Goal: Task Accomplishment & Management: Manage account settings

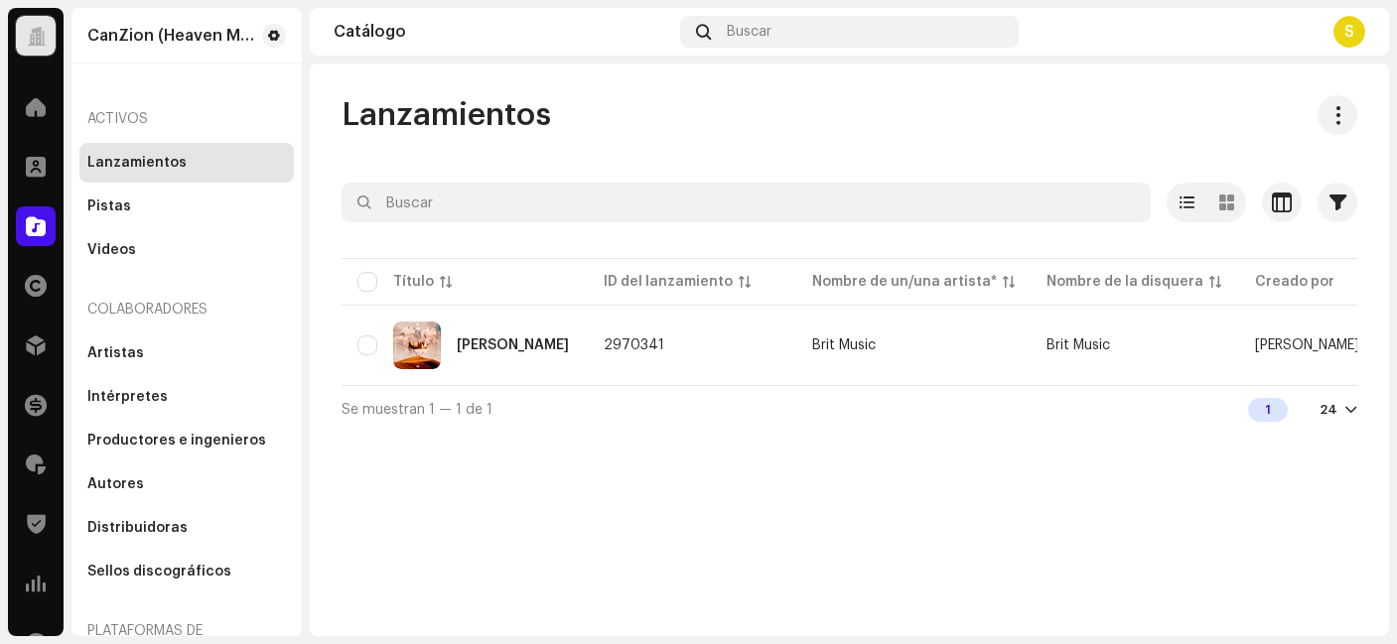
scroll to position [146, 0]
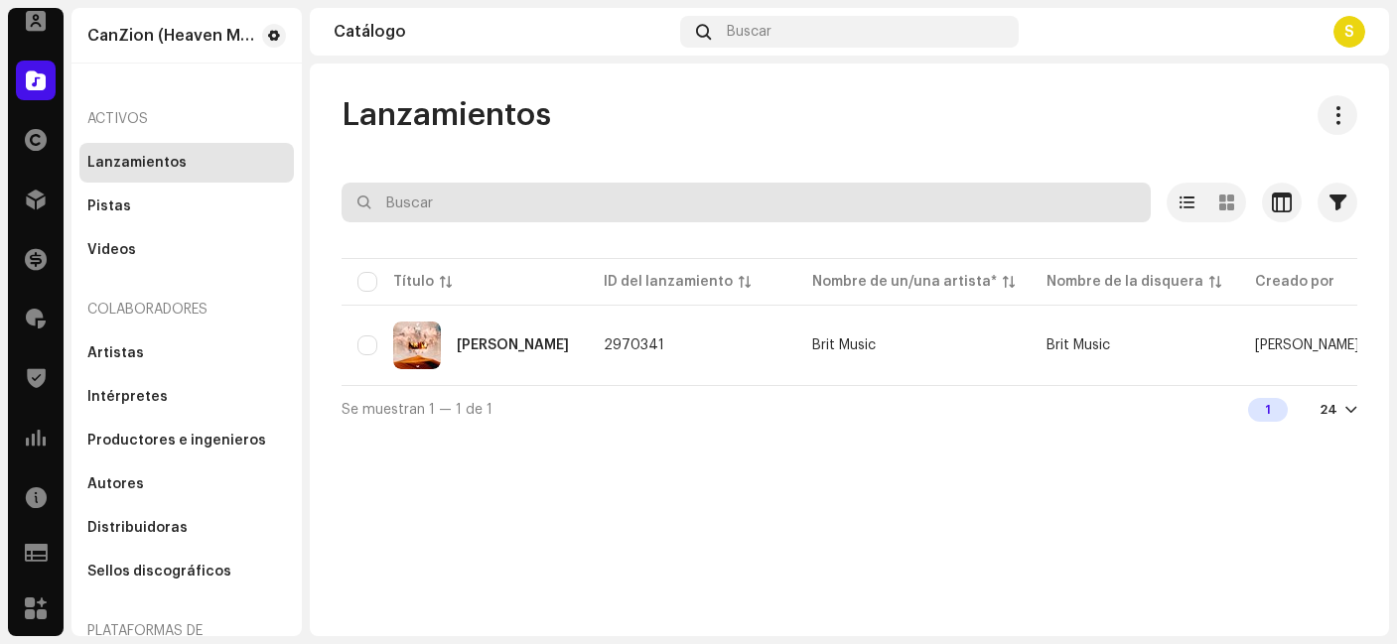
click at [420, 198] on input "text" at bounding box center [746, 203] width 809 height 40
paste input "QZ2J21502474"
type input "QZ2J21502474"
drag, startPoint x: 485, startPoint y: 211, endPoint x: 349, endPoint y: 210, distance: 136.0
click at [349, 210] on input "QZ2J21502474" at bounding box center [746, 203] width 809 height 40
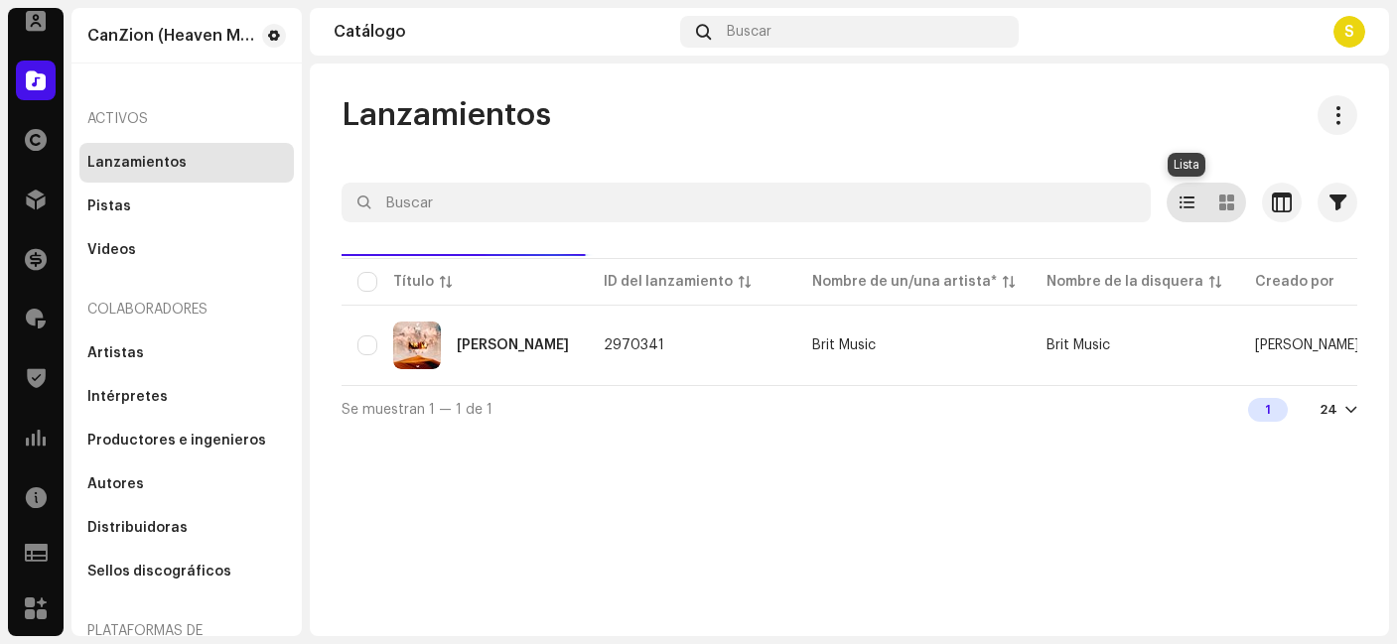
click at [1188, 206] on span at bounding box center [1187, 203] width 15 height 16
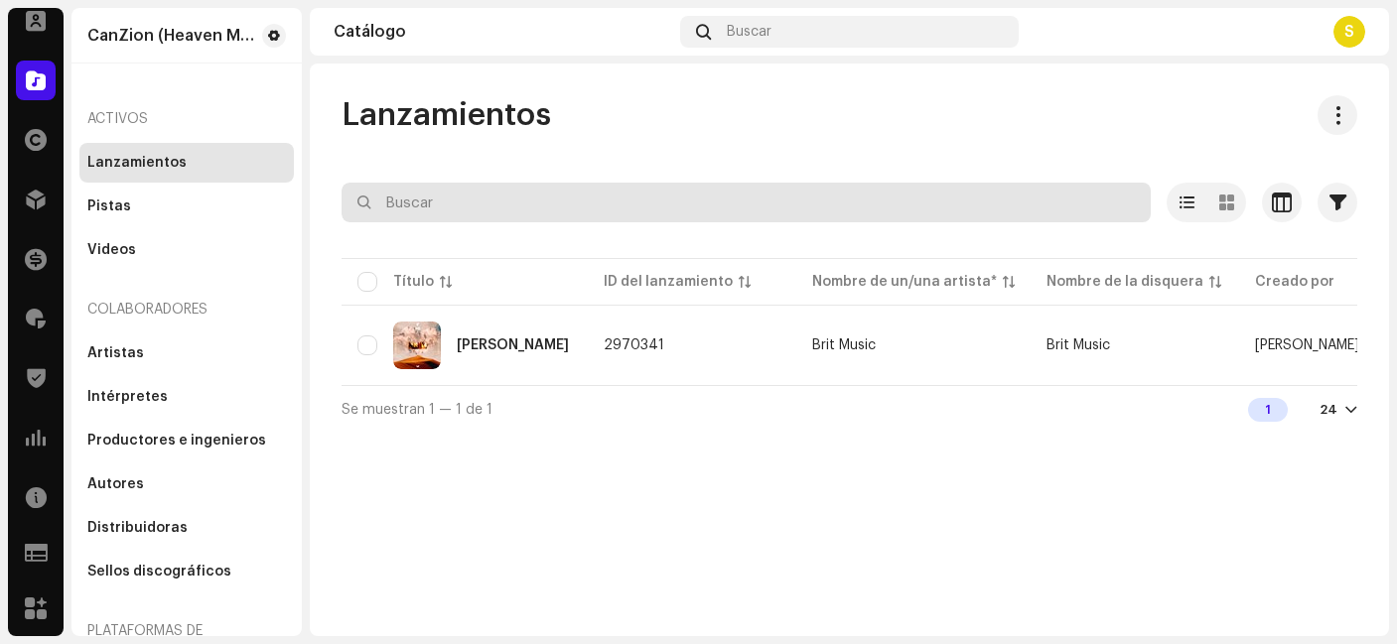
click at [1016, 211] on input "text" at bounding box center [746, 203] width 809 height 40
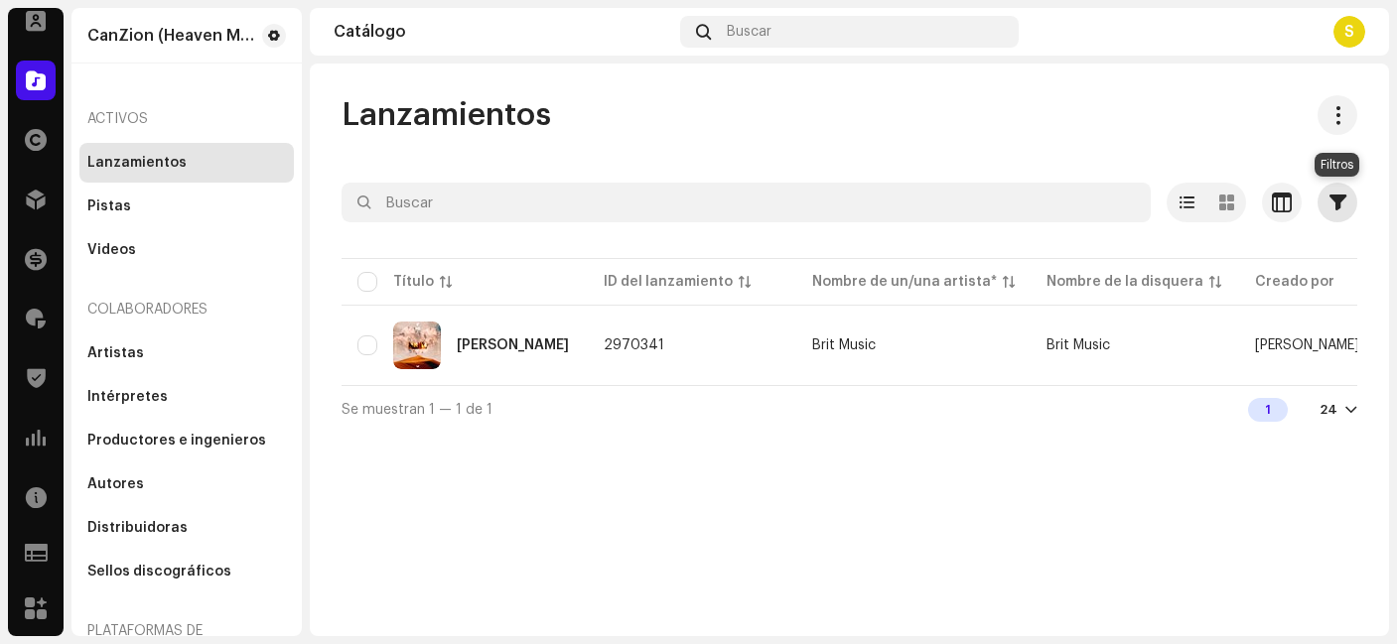
click at [1339, 200] on span "button" at bounding box center [1338, 203] width 17 height 16
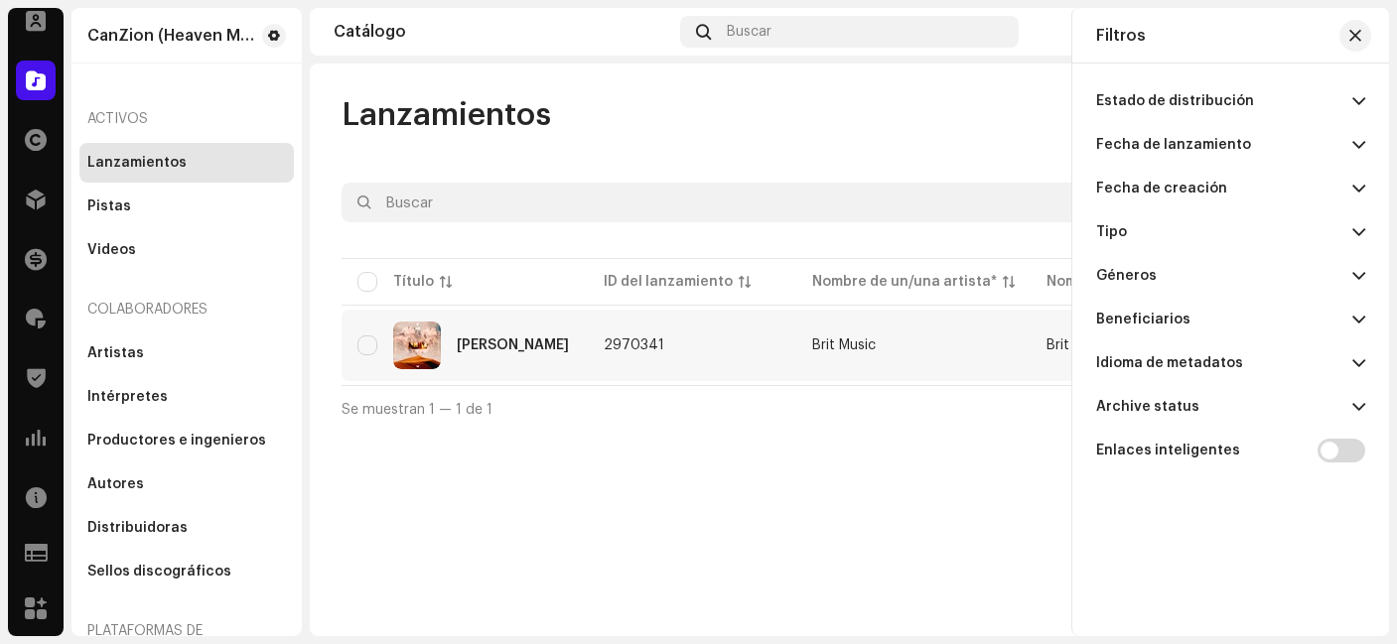
click at [482, 349] on div "[PERSON_NAME]" at bounding box center [513, 346] width 112 height 14
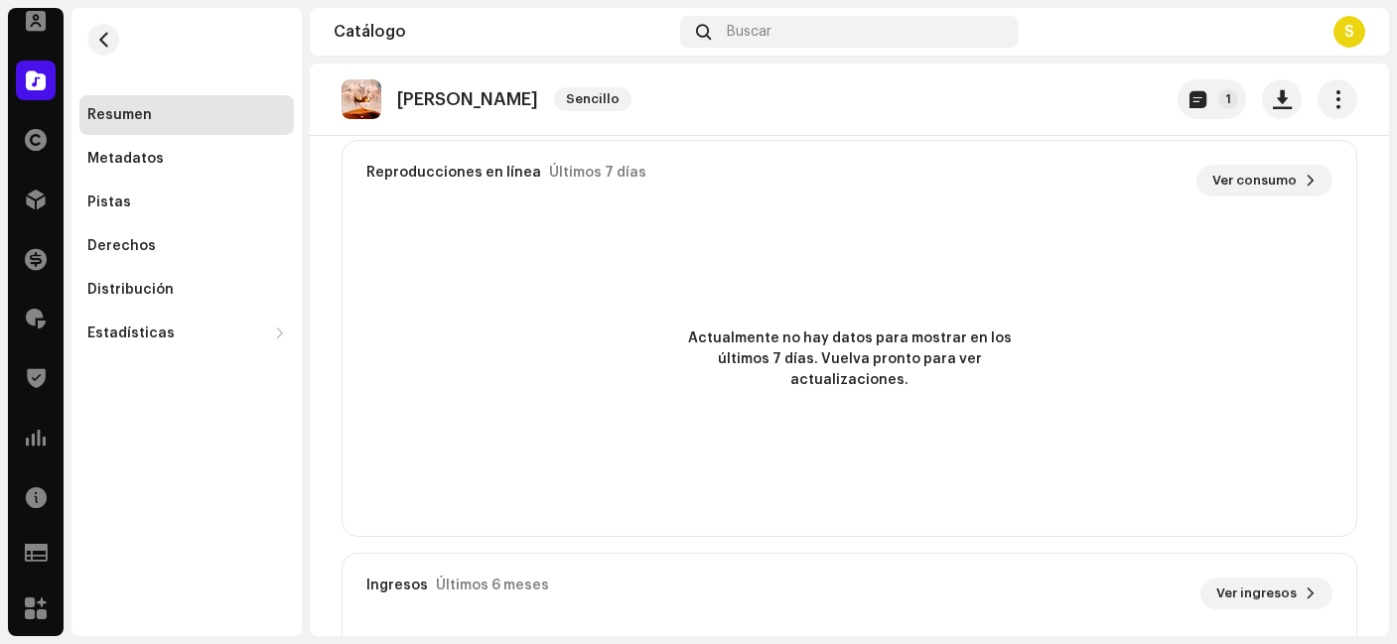
scroll to position [1176, 0]
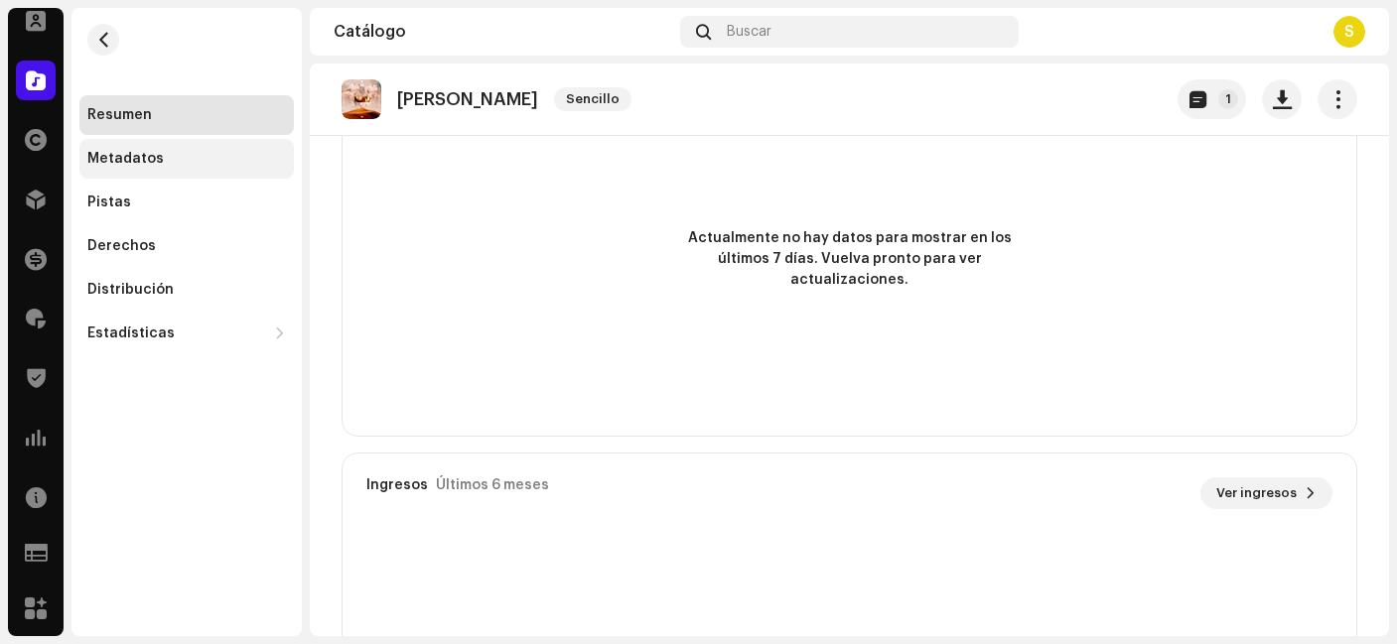
click at [124, 167] on div "Metadatos" at bounding box center [186, 159] width 214 height 40
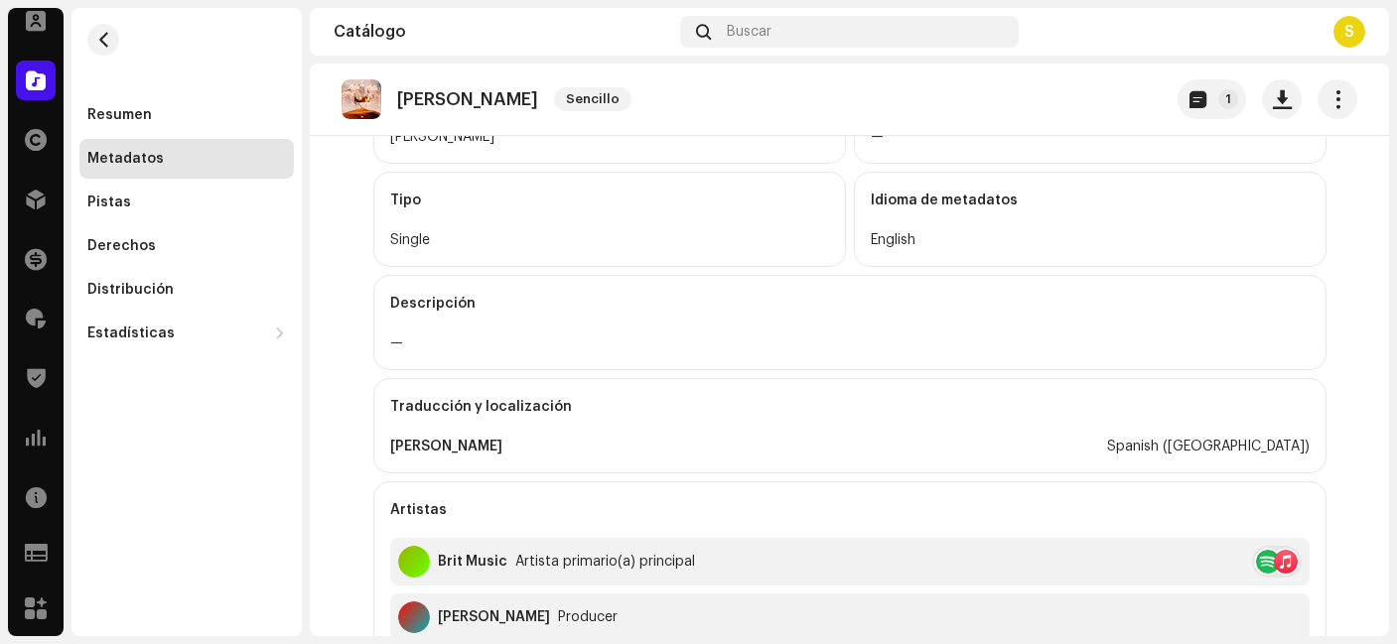
scroll to position [73, 0]
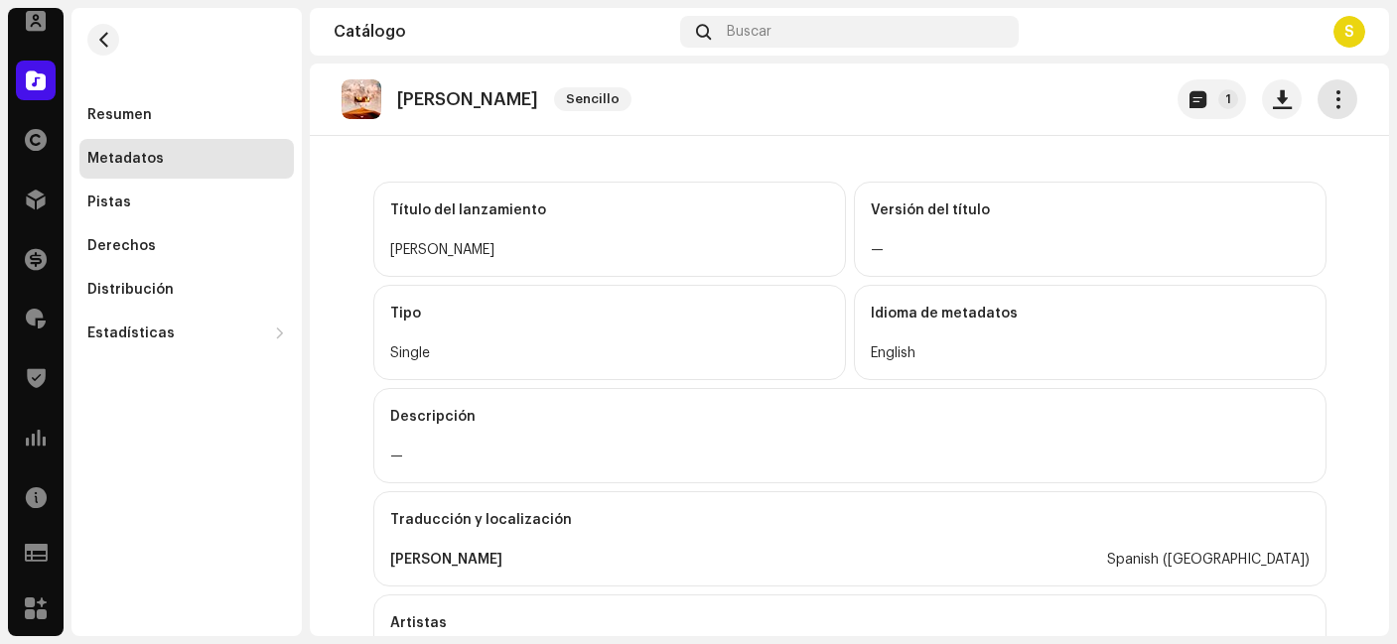
click at [1329, 96] on span "button" at bounding box center [1338, 99] width 19 height 16
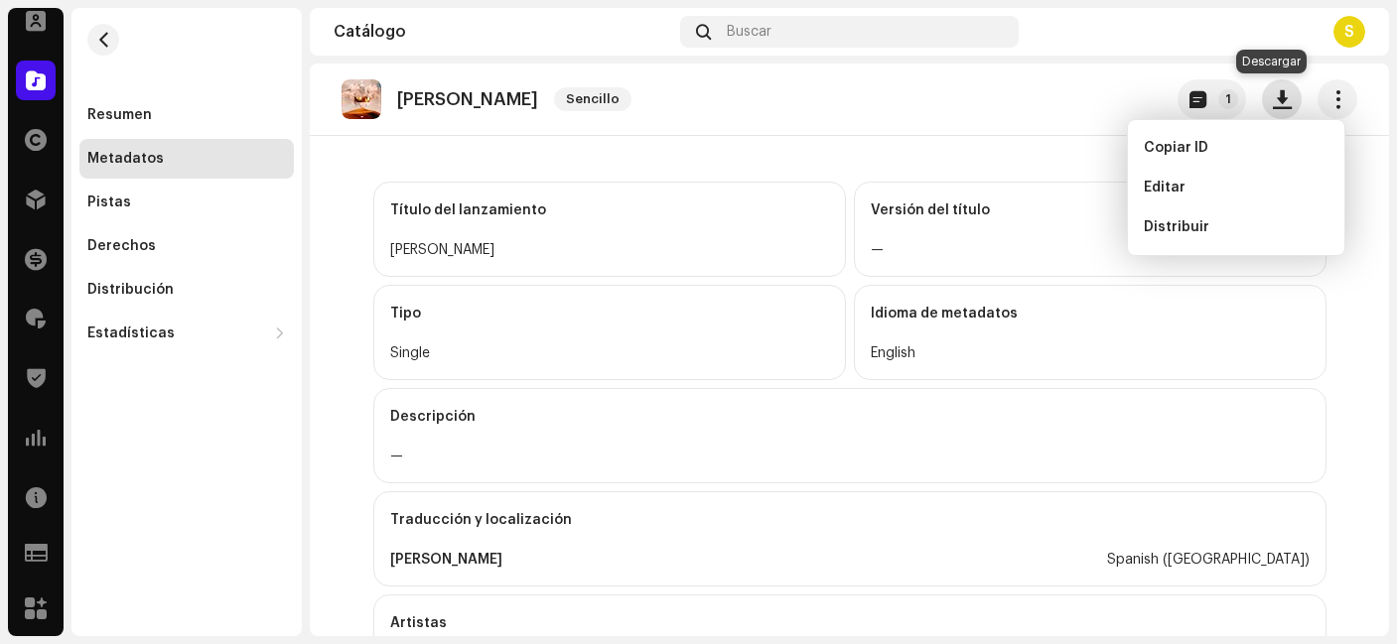
click at [1273, 101] on span "button" at bounding box center [1282, 99] width 19 height 16
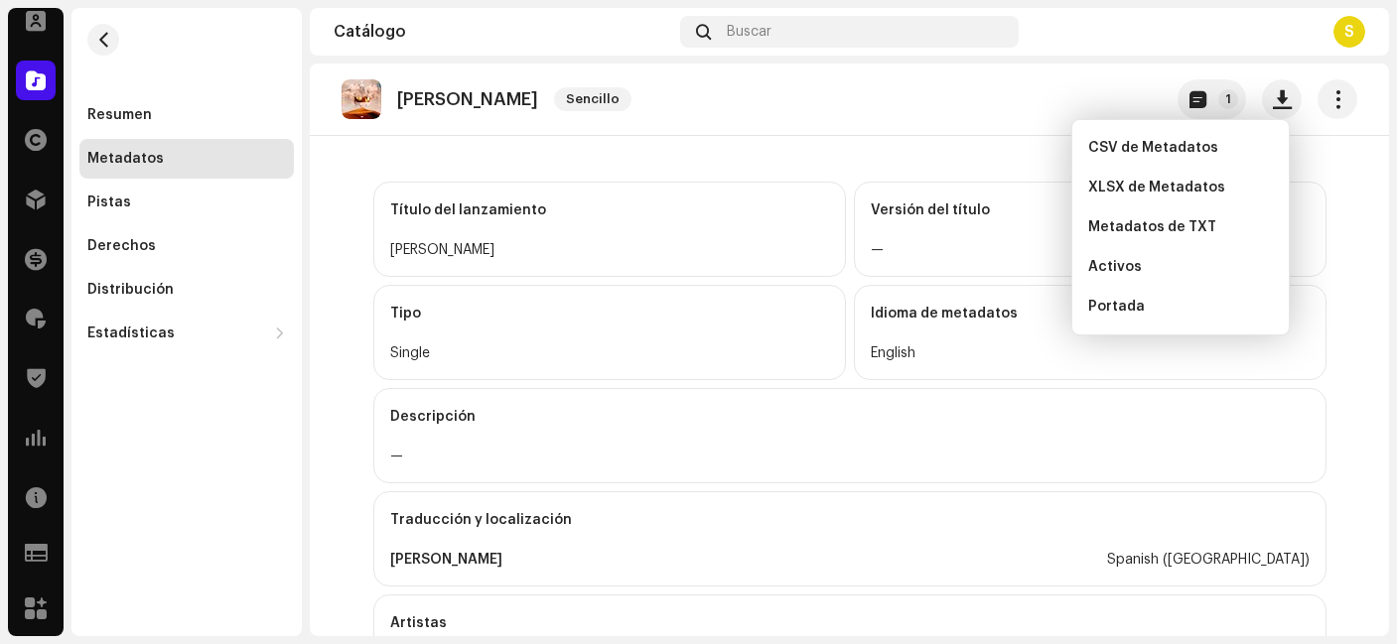
click at [1060, 81] on div "[PERSON_NAME] Sencillo 1" at bounding box center [850, 99] width 1016 height 40
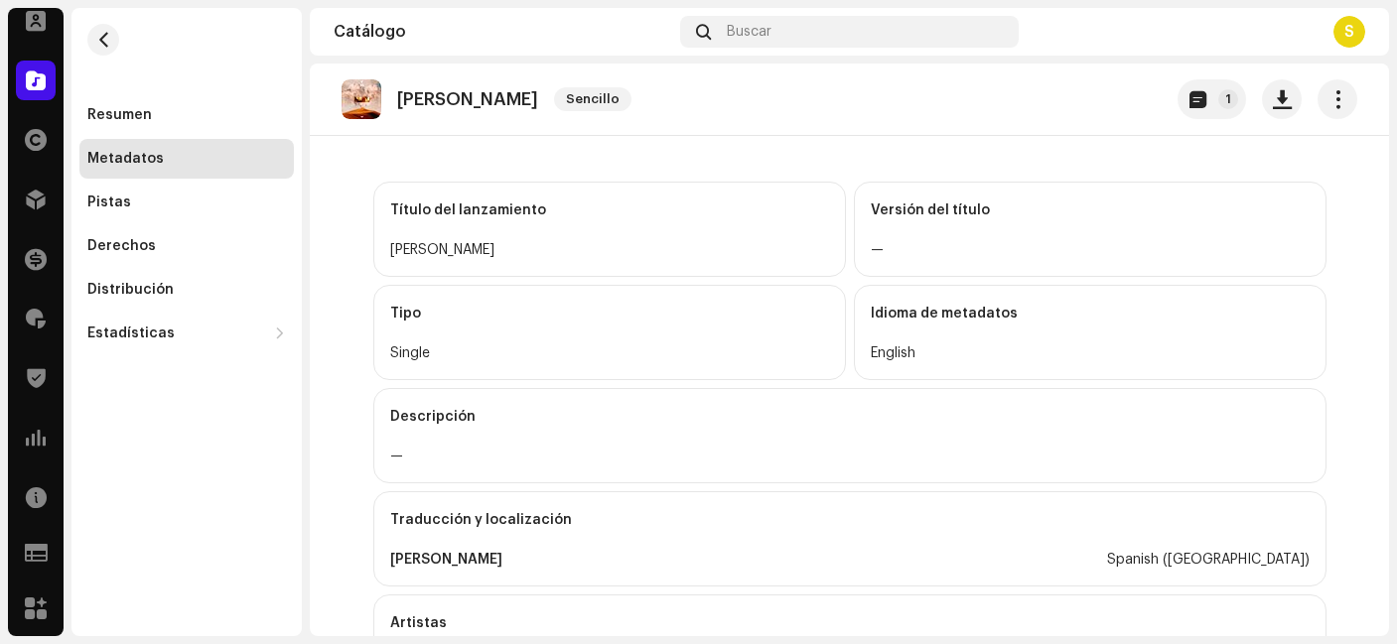
scroll to position [0, 0]
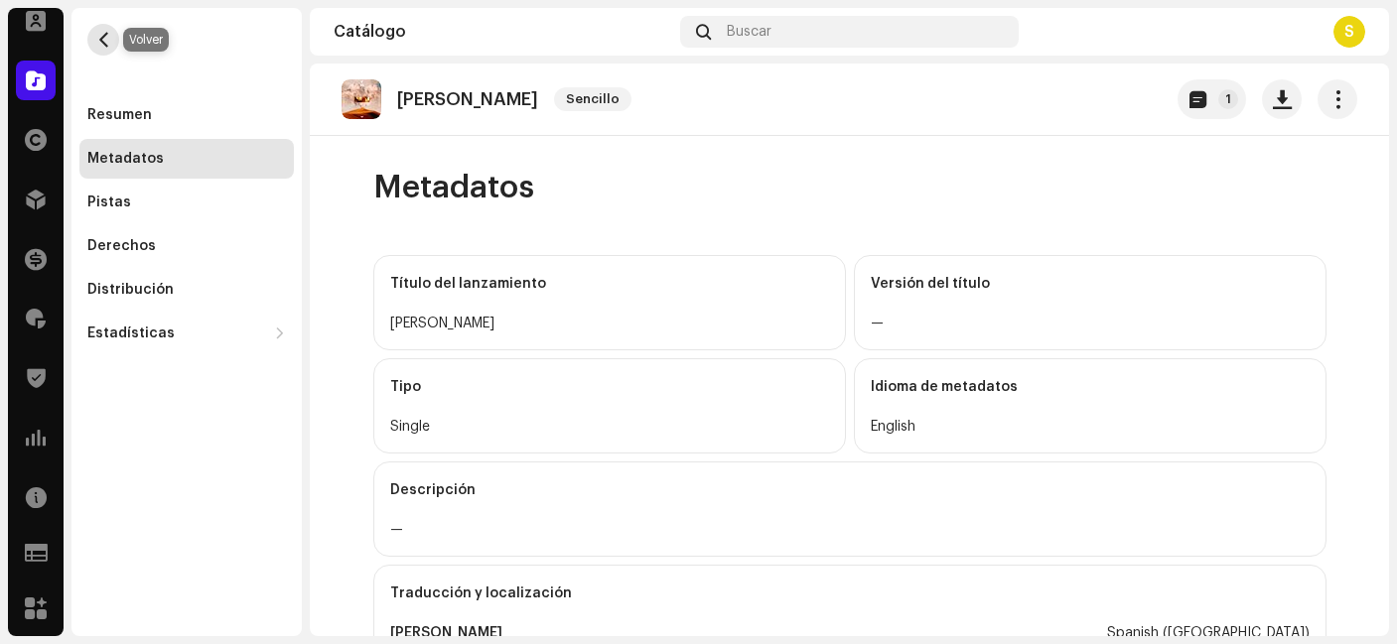
click at [96, 40] on span "button" at bounding box center [103, 40] width 15 height 16
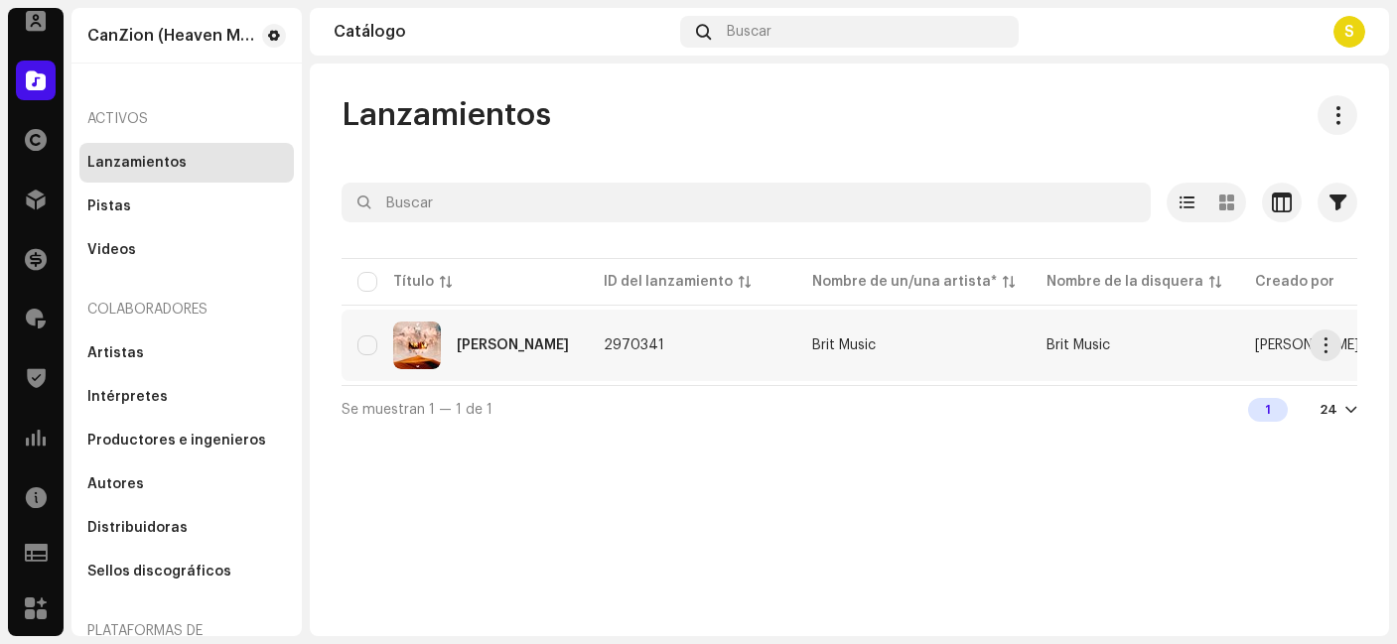
click at [479, 348] on div "[PERSON_NAME]" at bounding box center [513, 346] width 112 height 14
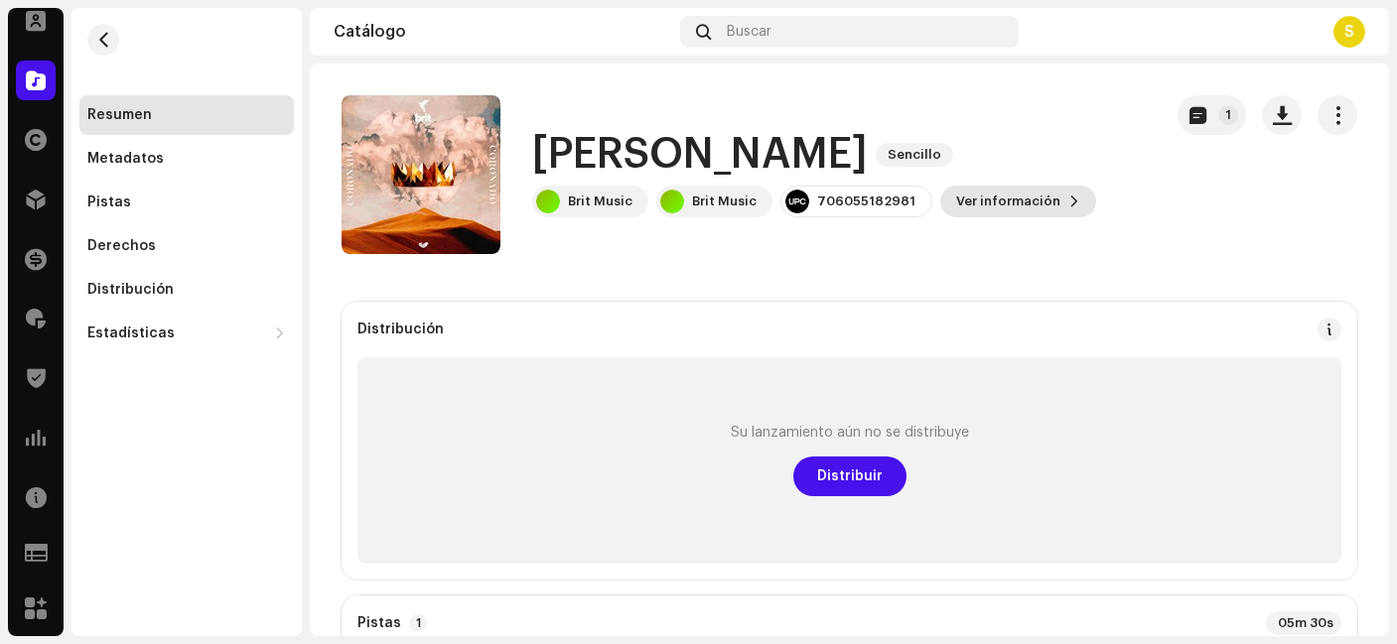
click at [973, 210] on span "Ver información" at bounding box center [1008, 202] width 104 height 40
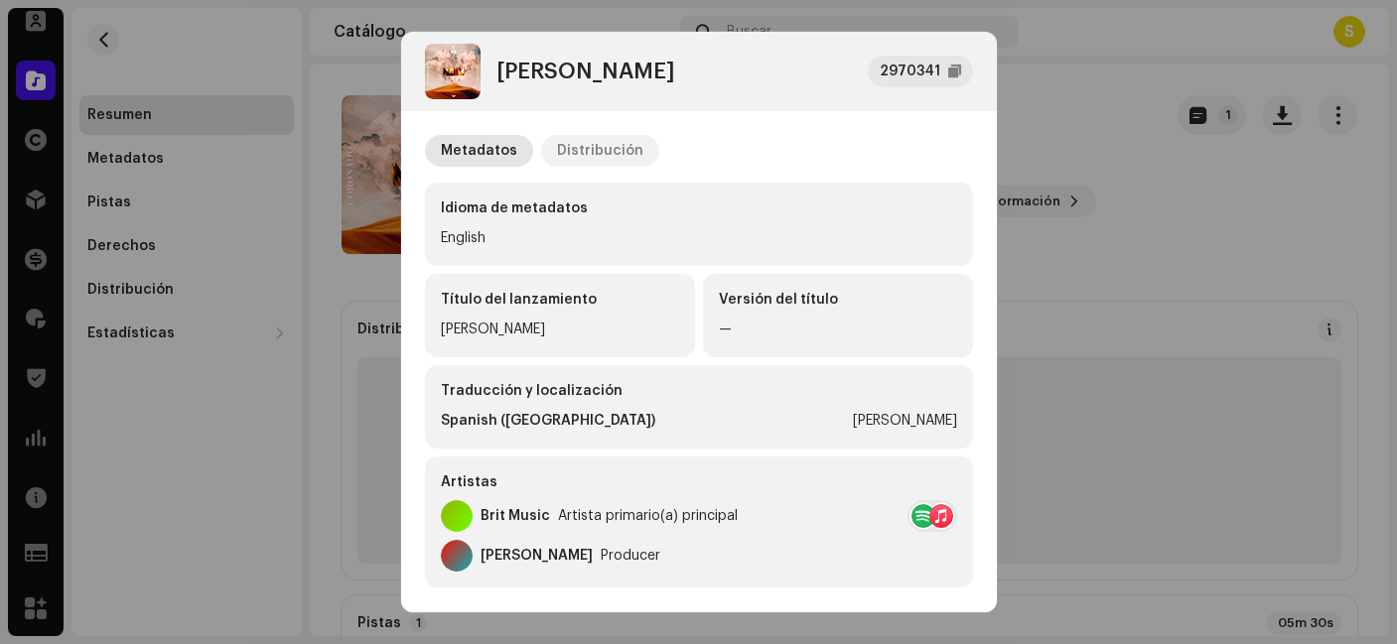
click at [591, 153] on div "Distribución" at bounding box center [600, 151] width 86 height 32
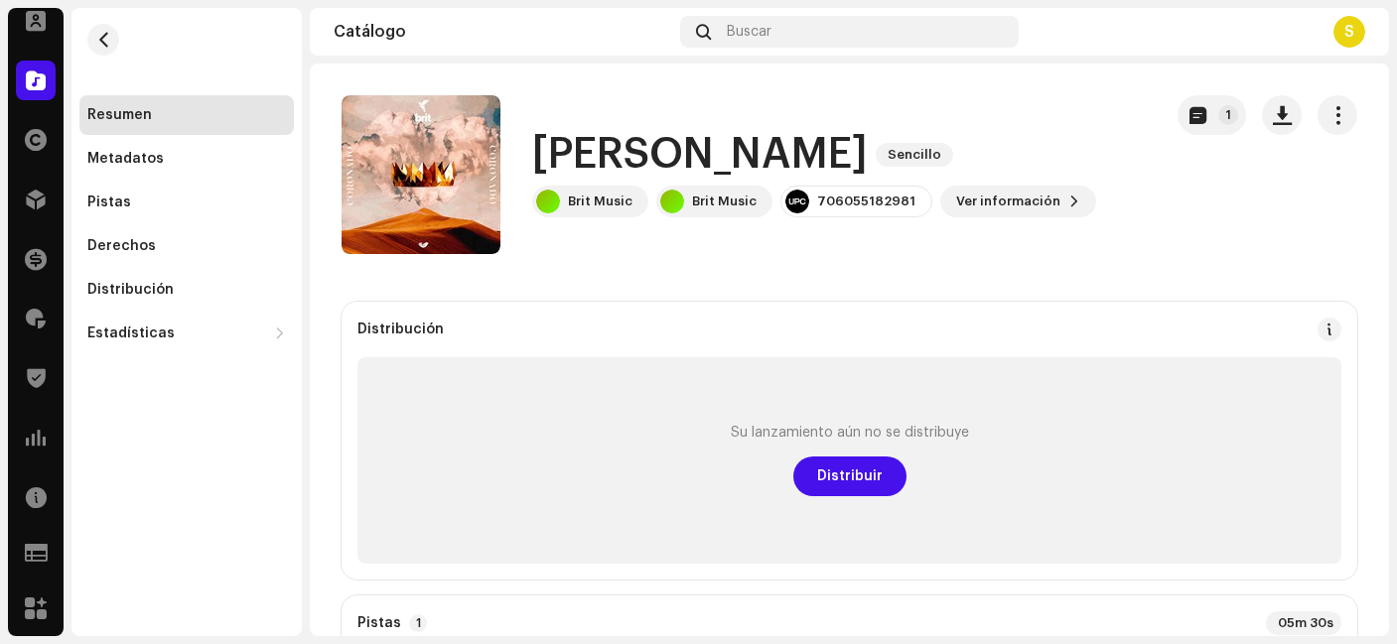
click at [1067, 291] on div "[PERSON_NAME] 2970341 Metadatos Distribución Fecha de lanzamiento [DATE] (Media…" at bounding box center [698, 322] width 1397 height 644
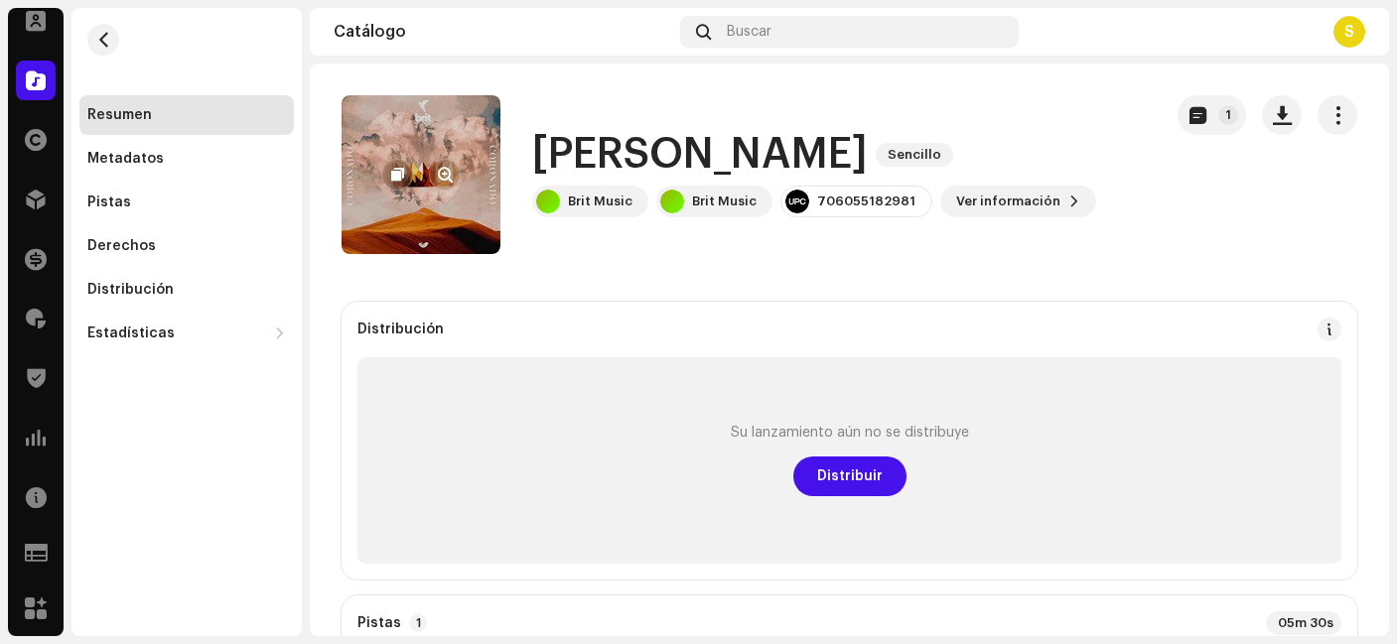
click at [384, 205] on re-a-cover at bounding box center [421, 174] width 159 height 159
click at [439, 174] on span "button" at bounding box center [445, 175] width 15 height 16
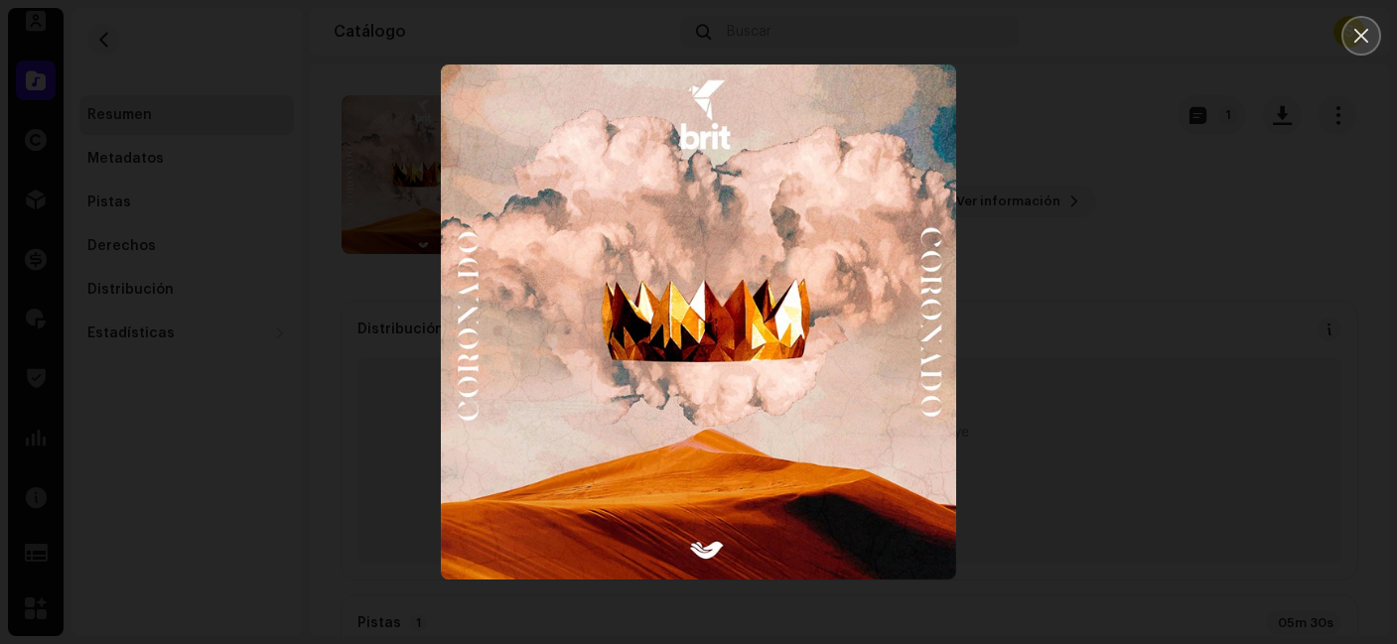
click at [1352, 33] on icon "Close" at bounding box center [1361, 36] width 18 height 18
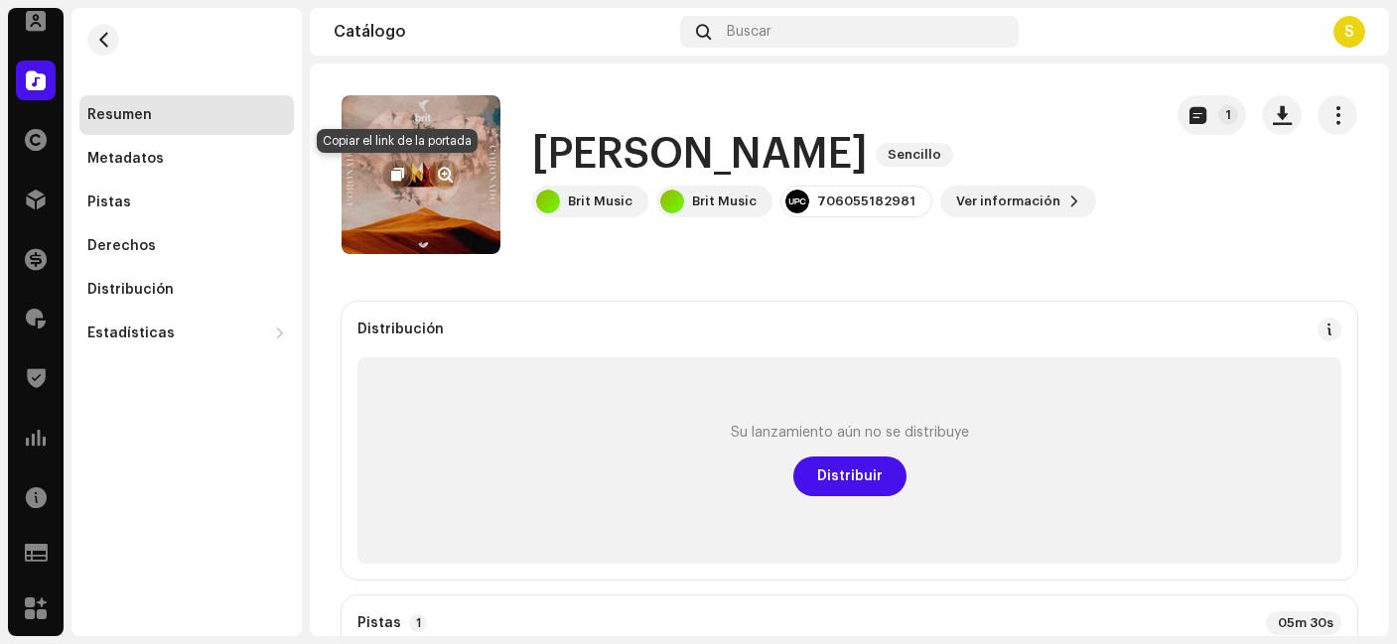
click at [393, 172] on span "button" at bounding box center [397, 175] width 13 height 16
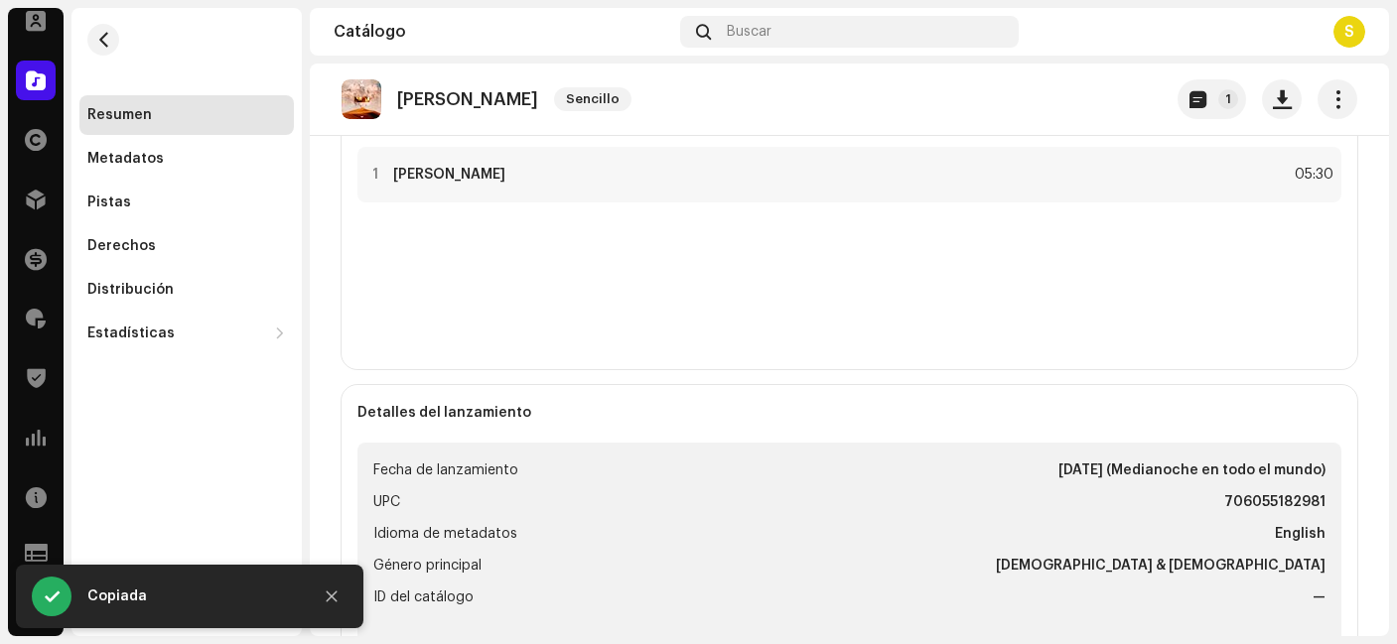
scroll to position [508, 0]
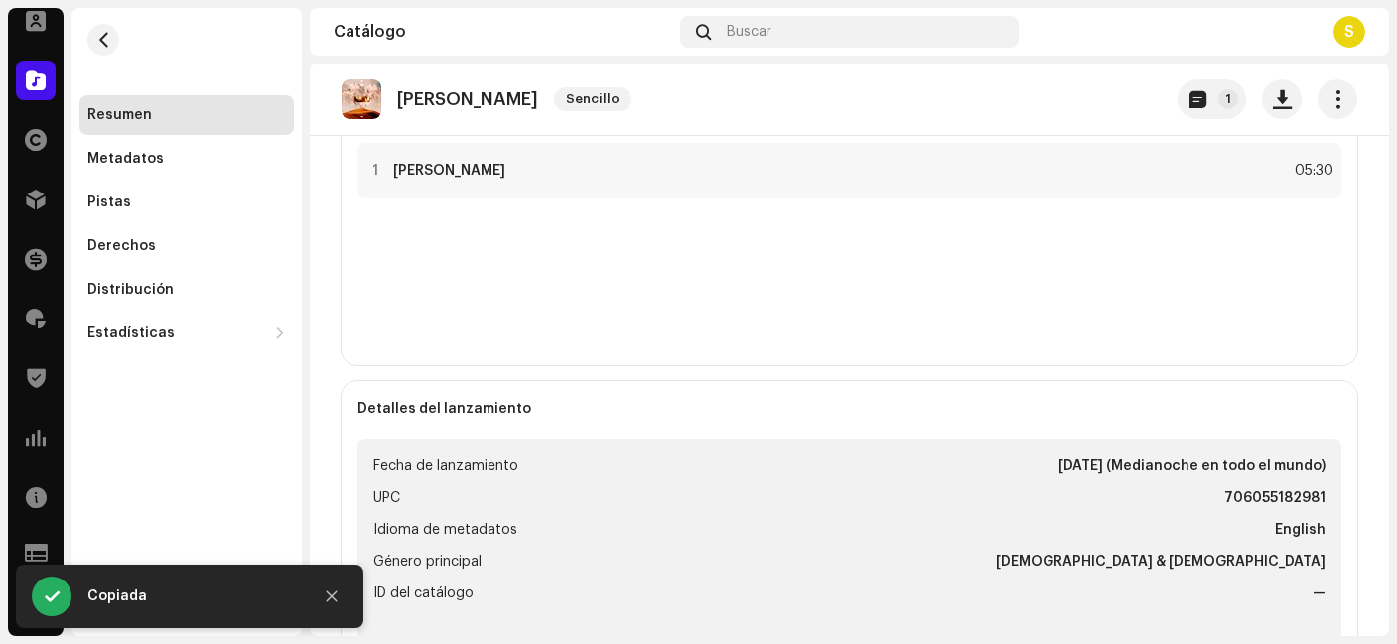
click at [413, 166] on re-o-release-hero "[PERSON_NAME] Sencillo 1 [PERSON_NAME] Sencillo Brit Music Brit Music 706055182…" at bounding box center [849, 143] width 1079 height 159
click at [419, 170] on re-o-release-hero "[PERSON_NAME] Sencillo 1 [PERSON_NAME] Sencillo Brit Music Brit Music 706055182…" at bounding box center [849, 143] width 1079 height 159
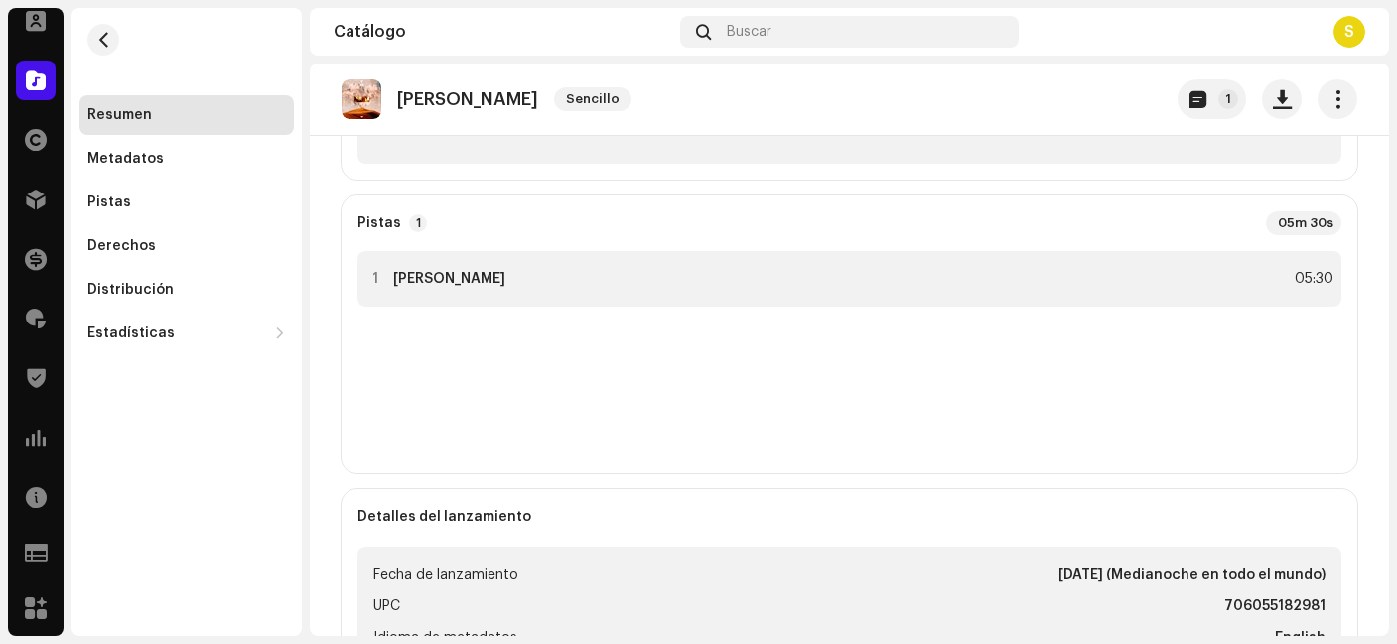
scroll to position [381, 0]
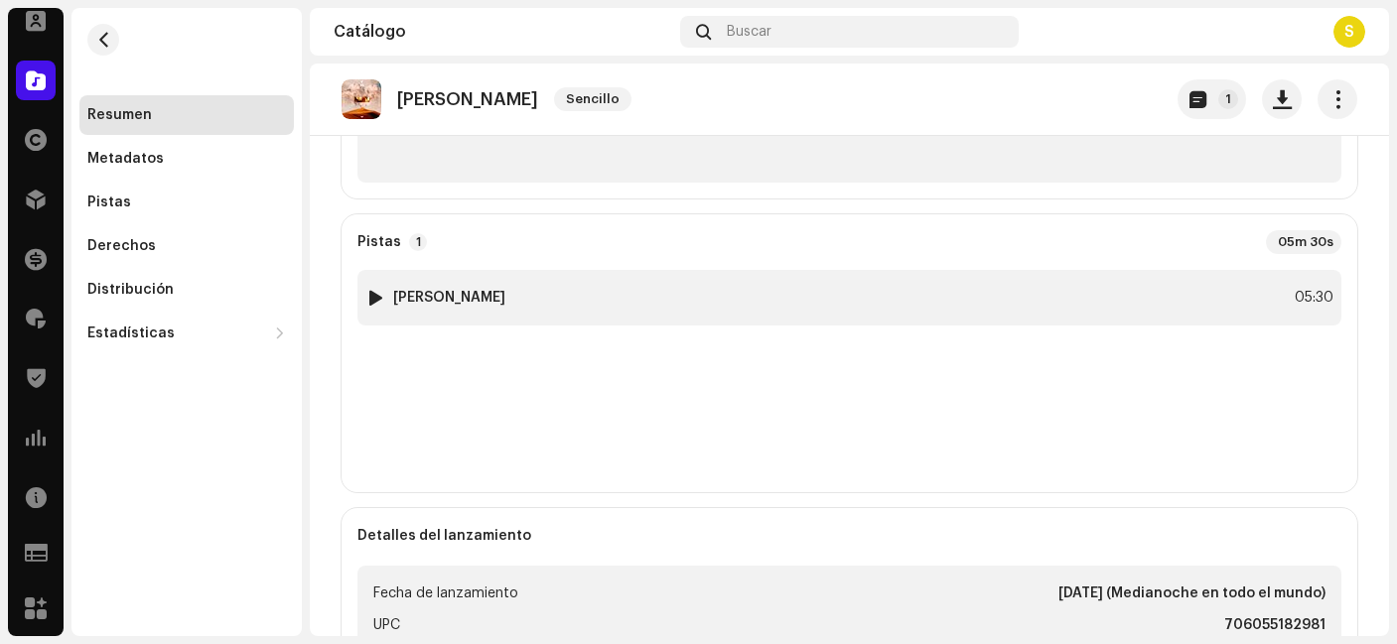
click at [1292, 295] on div "05:30" at bounding box center [1312, 298] width 44 height 24
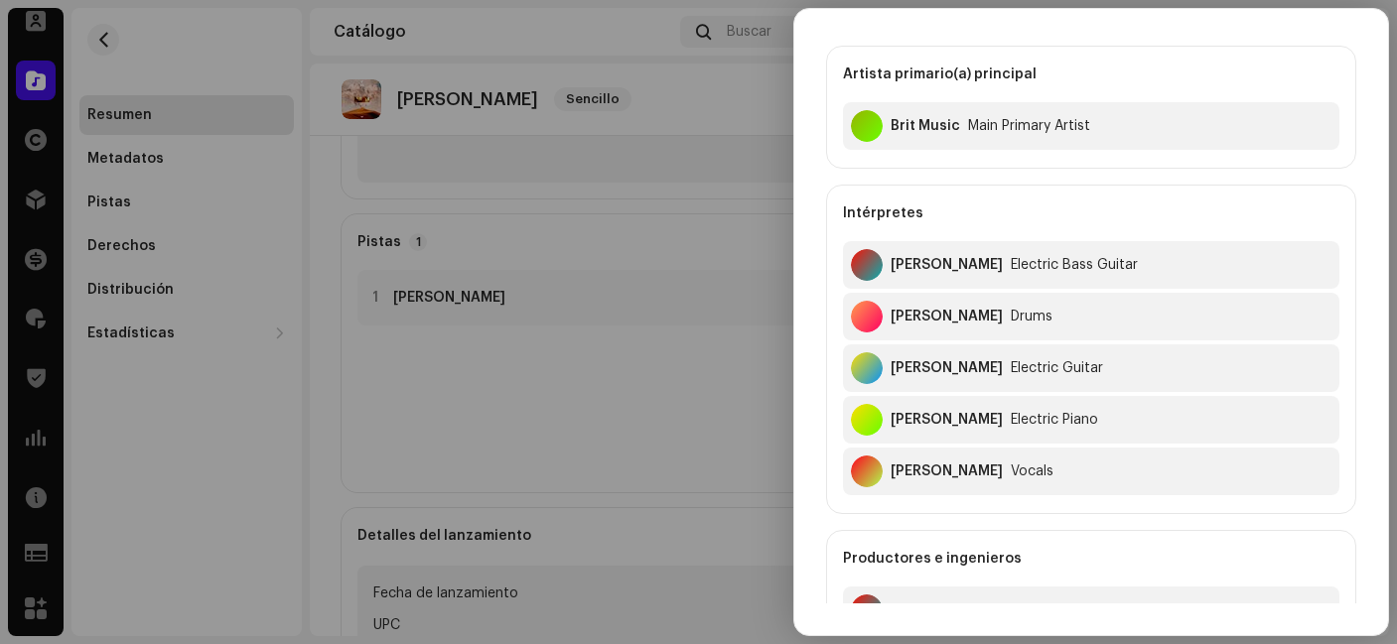
scroll to position [0, 0]
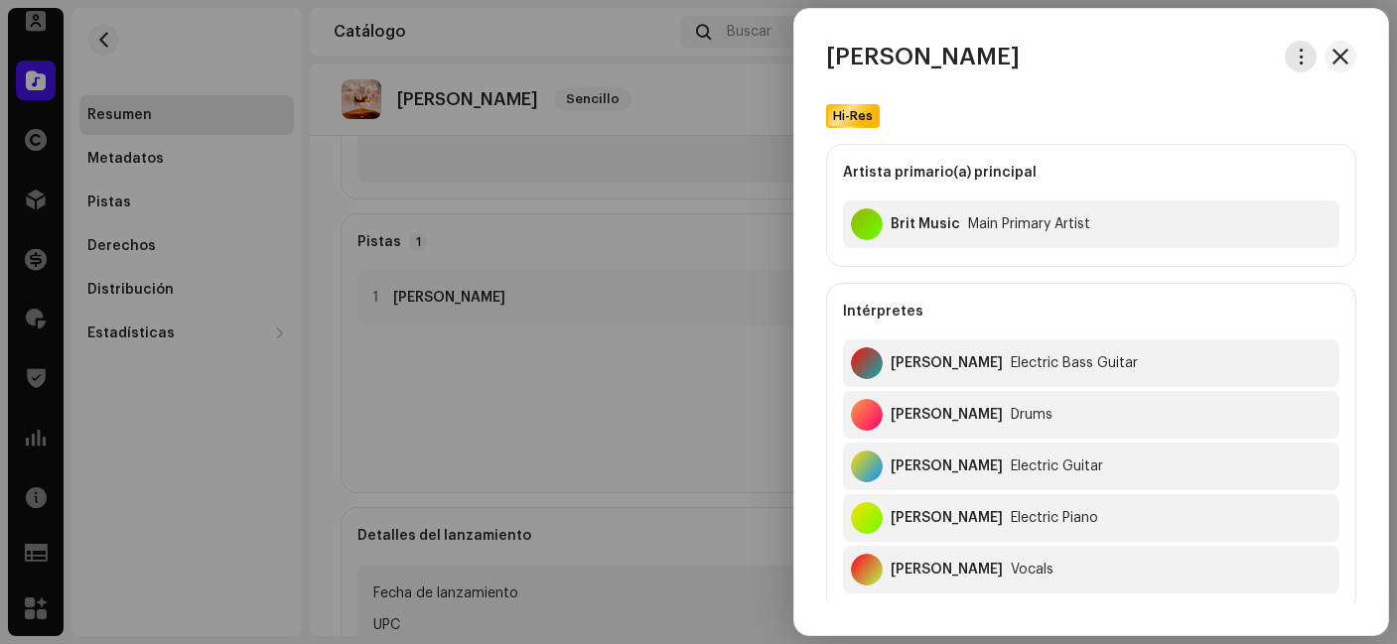
click at [1298, 53] on span "button" at bounding box center [1301, 57] width 15 height 16
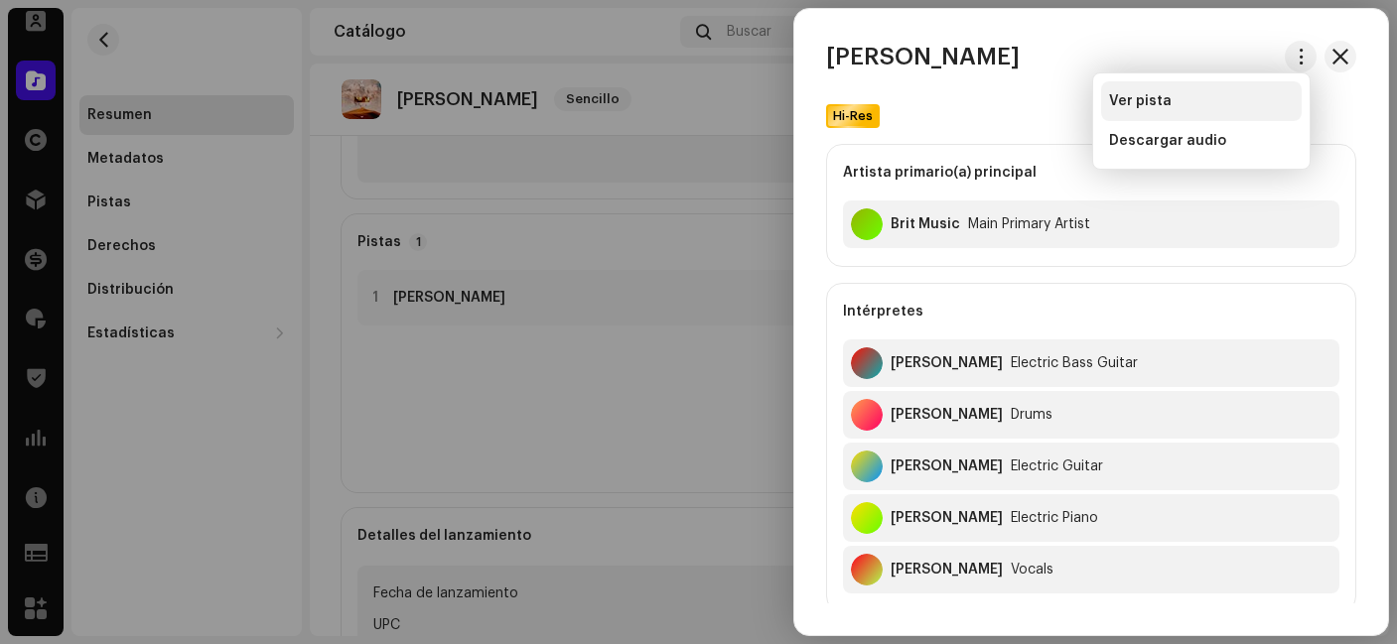
click at [1190, 100] on div "Ver pista" at bounding box center [1201, 101] width 185 height 16
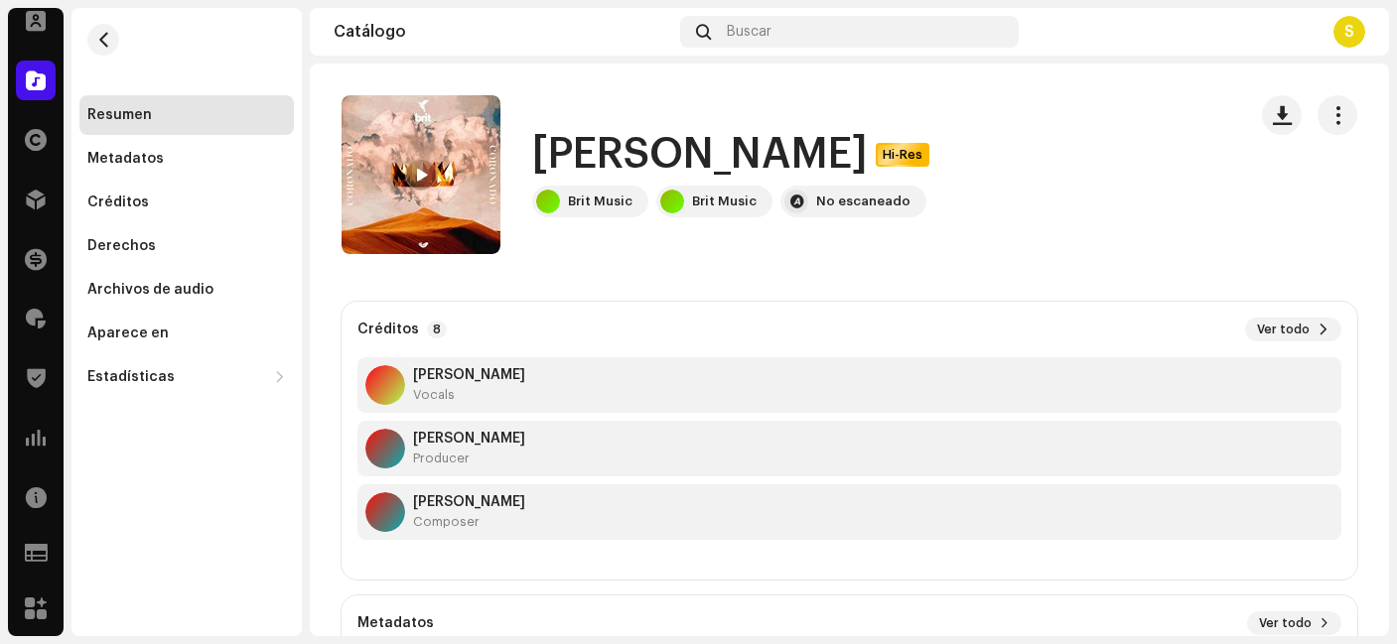
click at [425, 170] on span at bounding box center [421, 176] width 12 height 16
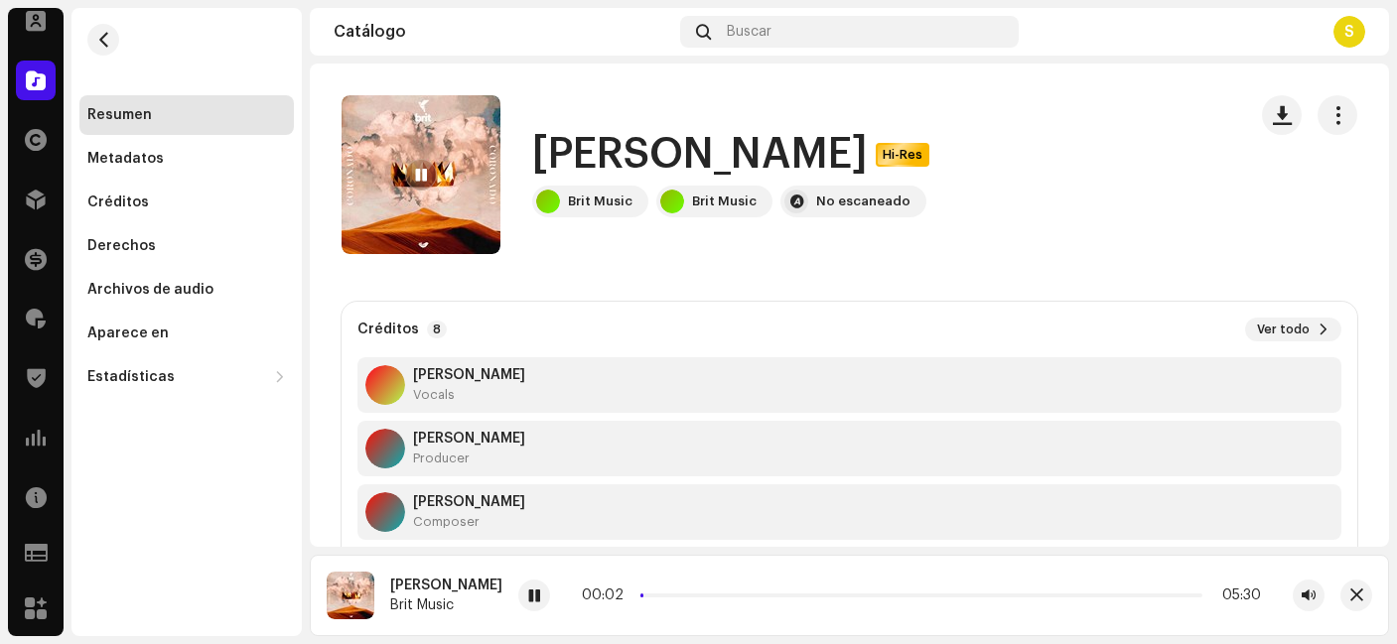
click at [425, 170] on span at bounding box center [421, 176] width 12 height 16
click at [1329, 109] on span "button" at bounding box center [1338, 115] width 19 height 16
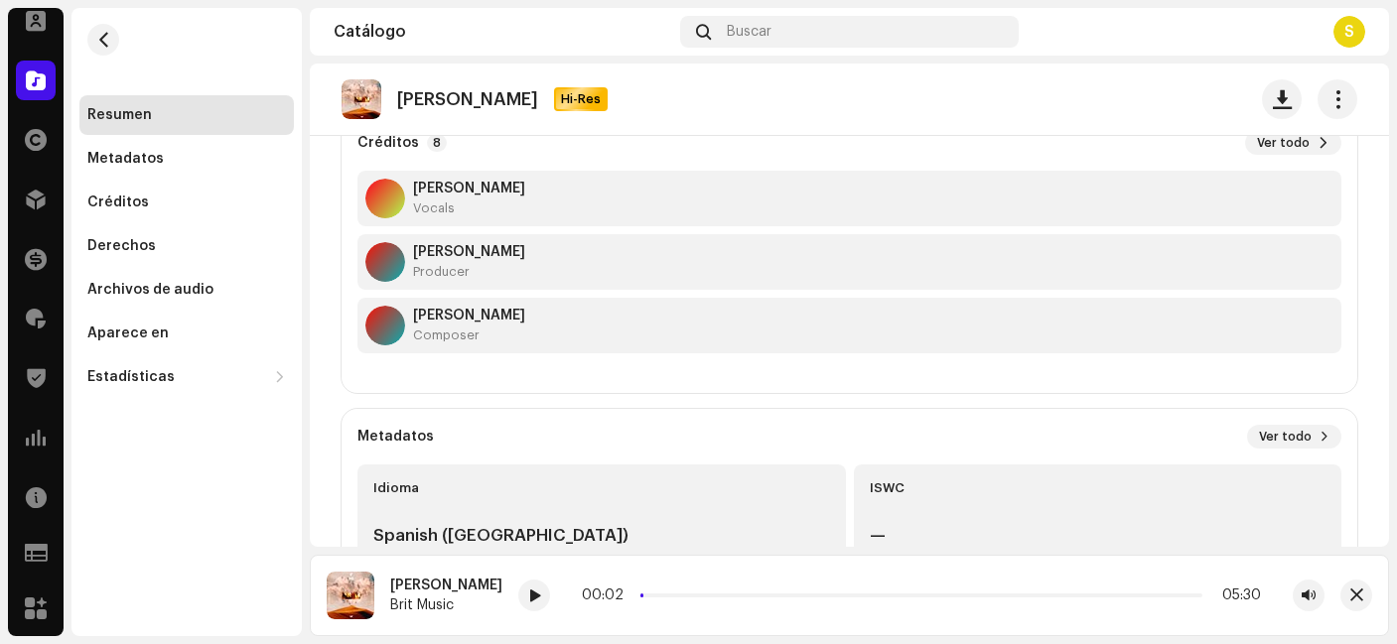
scroll to position [31, 0]
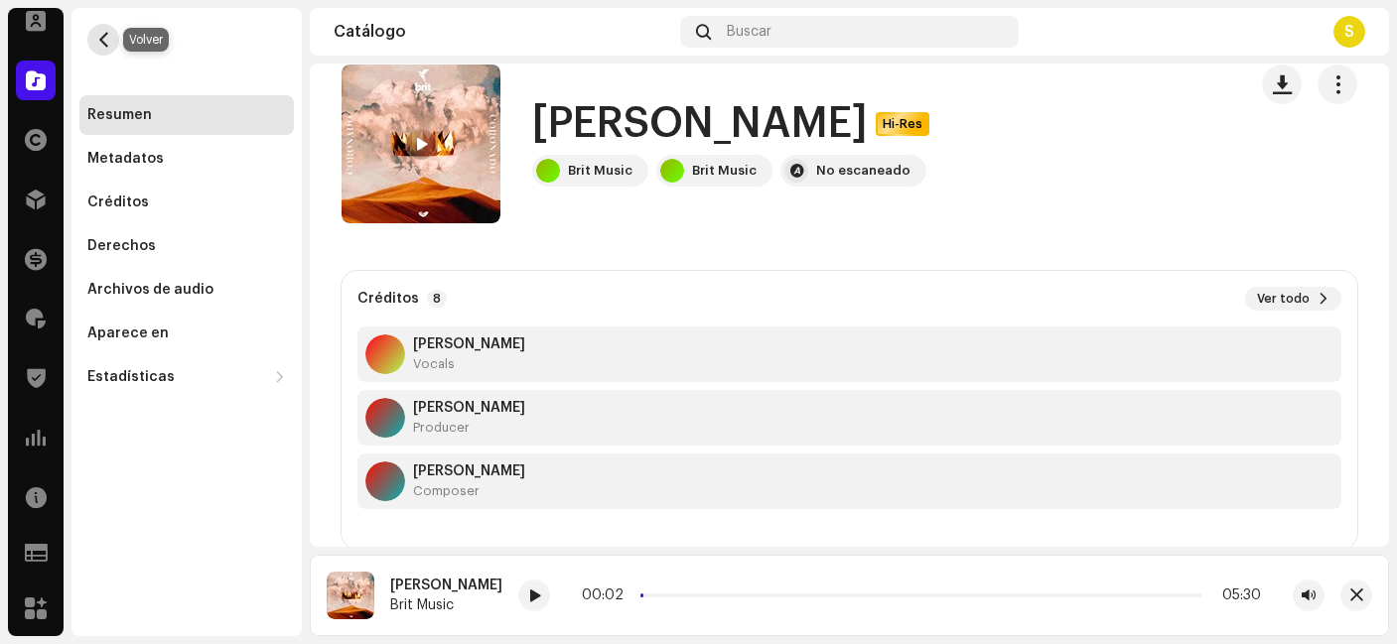
click at [102, 34] on span "button" at bounding box center [103, 40] width 15 height 16
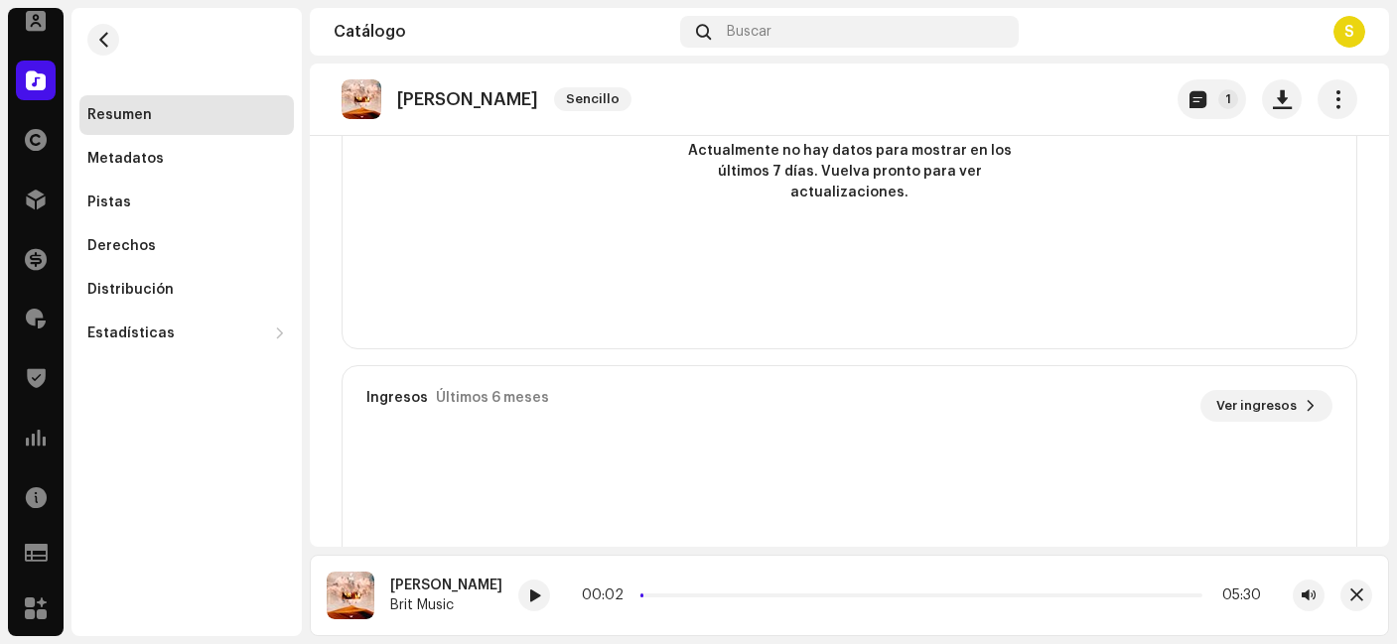
scroll to position [1093, 0]
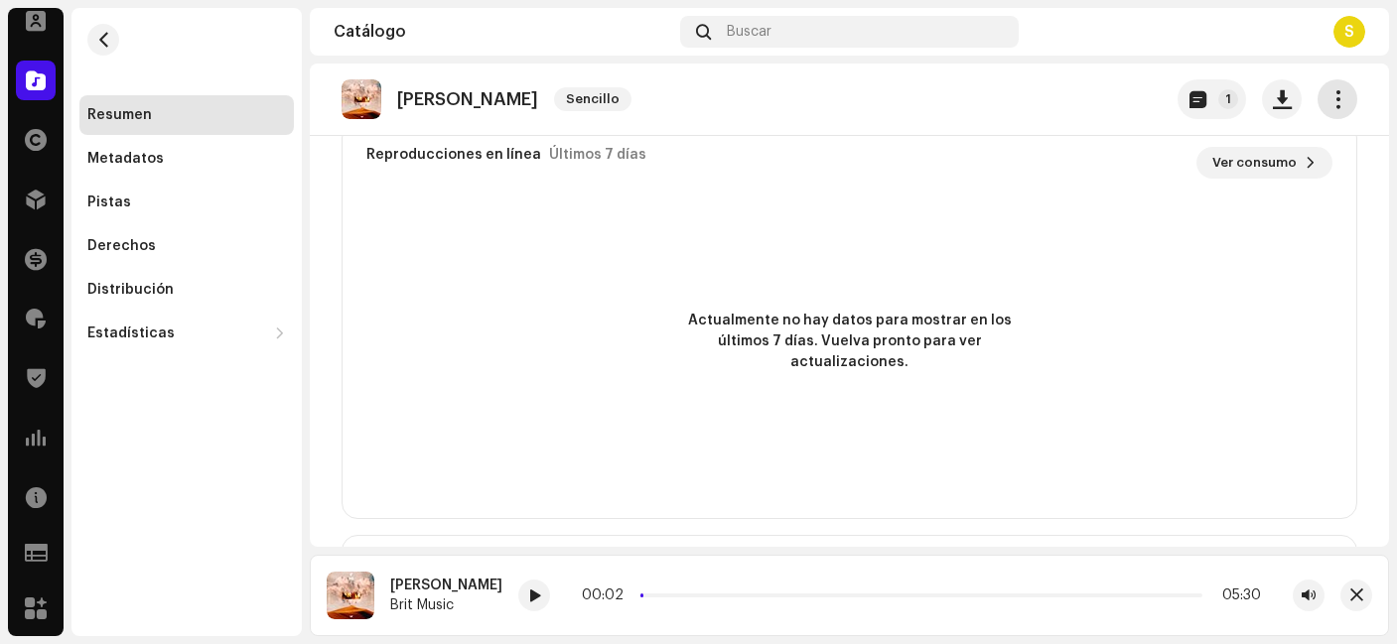
click at [1329, 94] on span "button" at bounding box center [1338, 99] width 19 height 16
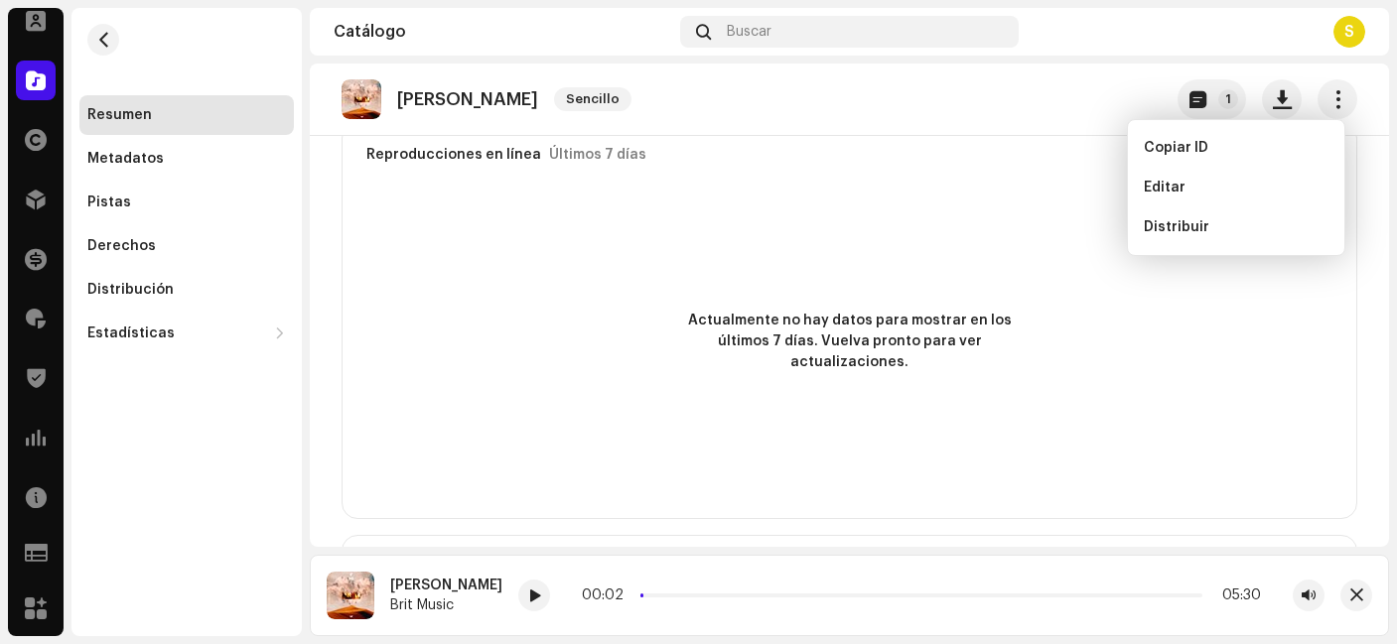
click at [1060, 225] on div "Actualmente no hay datos para mostrar en los últimos 7 días. Vuelva pronto para…" at bounding box center [850, 342] width 1014 height 278
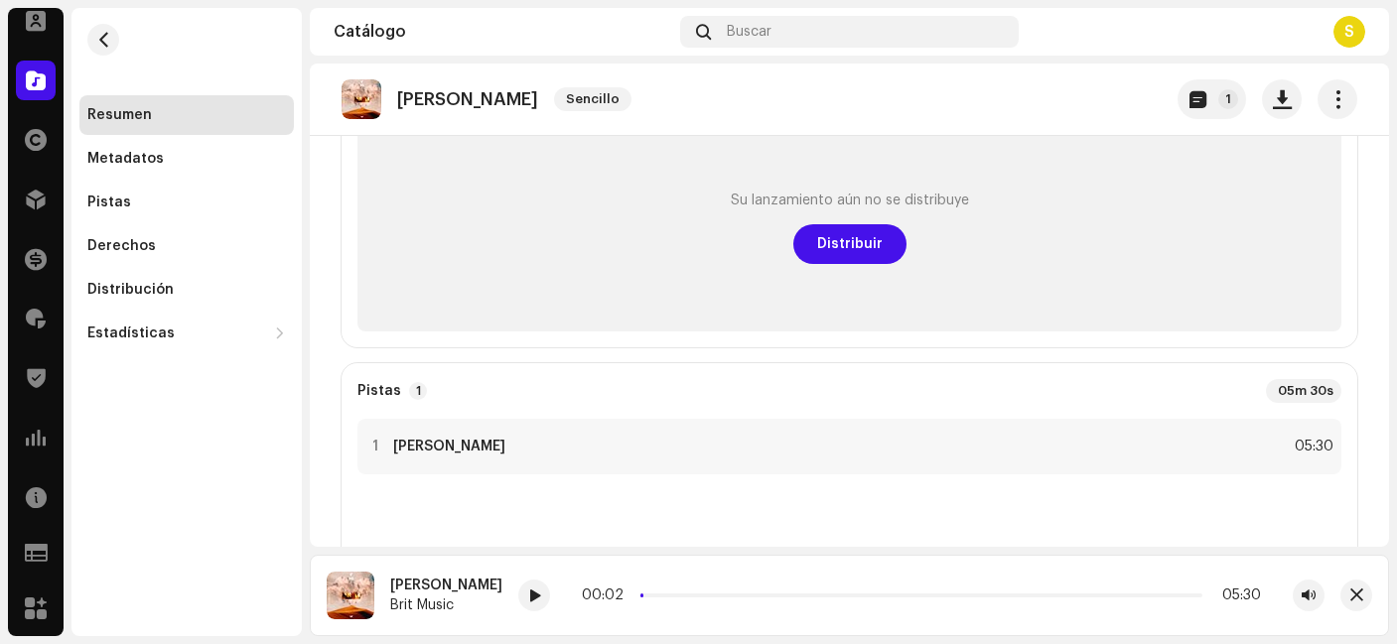
scroll to position [0, 0]
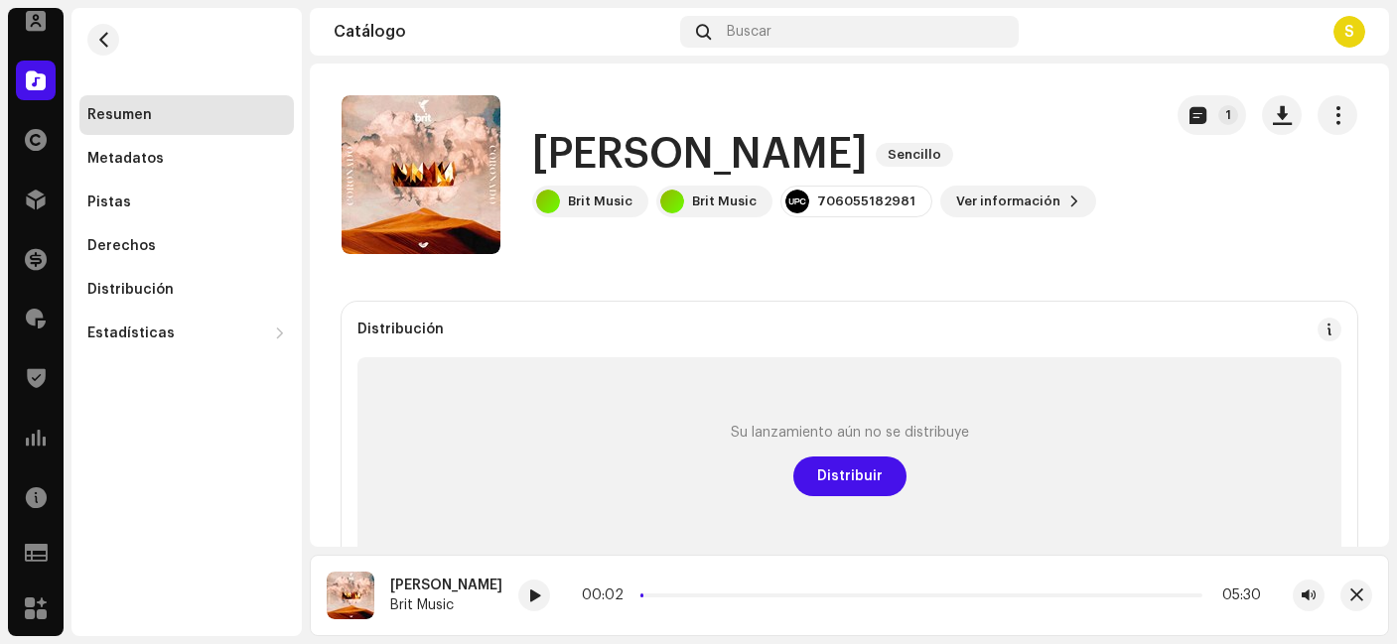
click at [1301, 102] on div "1" at bounding box center [1268, 115] width 180 height 40
click at [1329, 123] on span "button" at bounding box center [1338, 115] width 19 height 16
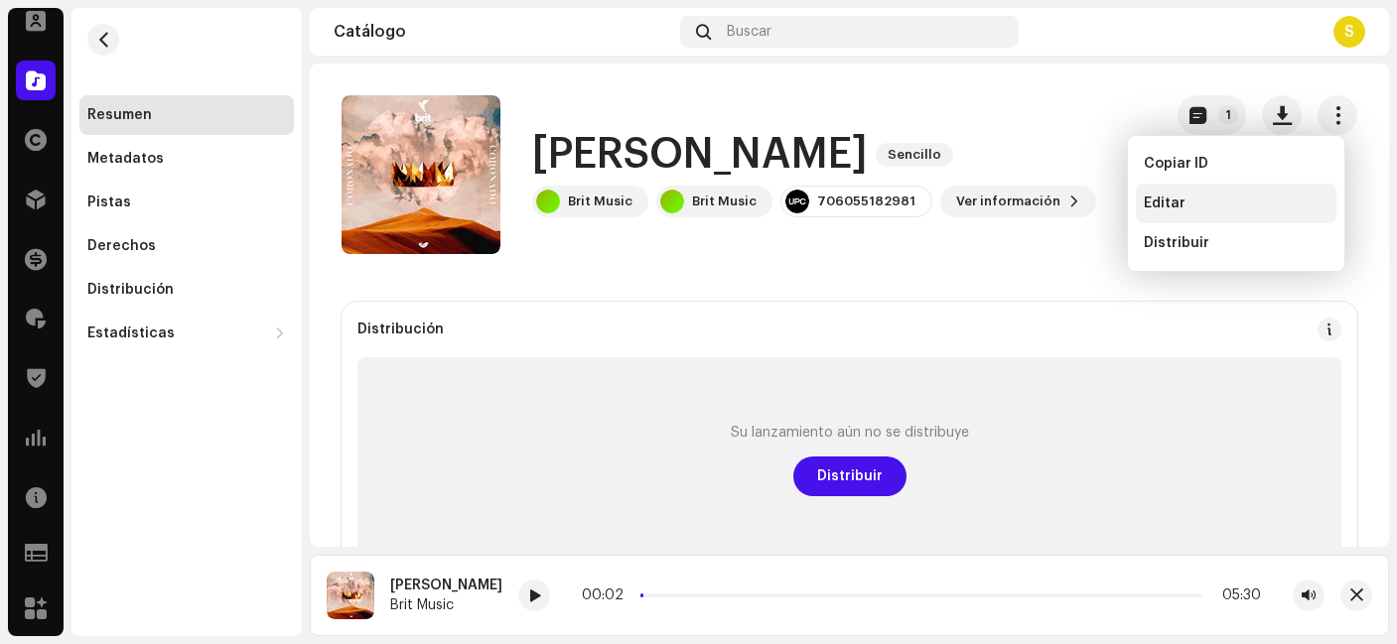
click at [1202, 202] on div "Editar" at bounding box center [1236, 204] width 185 height 16
